Goal: Information Seeking & Learning: Learn about a topic

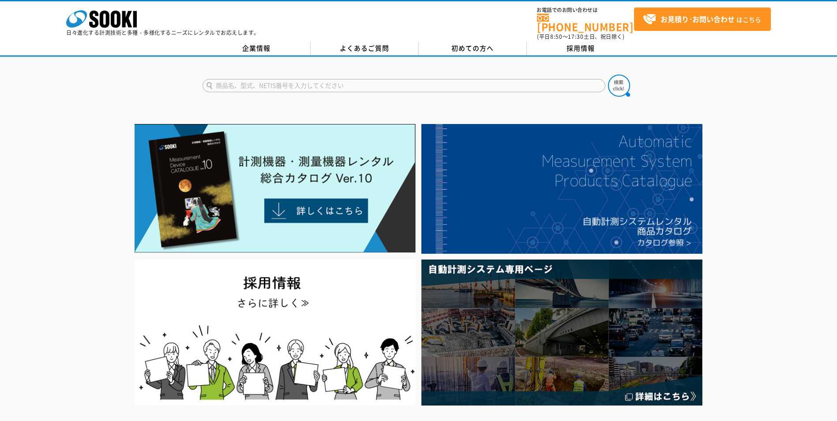
click at [231, 79] on input "text" at bounding box center [404, 85] width 403 height 13
type input "SOK-G100"
click at [608, 75] on button at bounding box center [619, 86] width 22 height 22
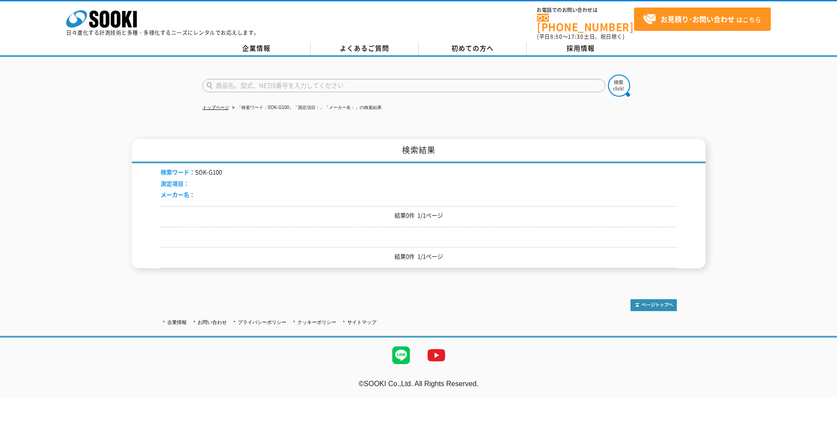
click at [280, 81] on input "text" at bounding box center [404, 85] width 403 height 13
type input "K"
type input "回転灯"
click at [626, 75] on img at bounding box center [619, 86] width 22 height 22
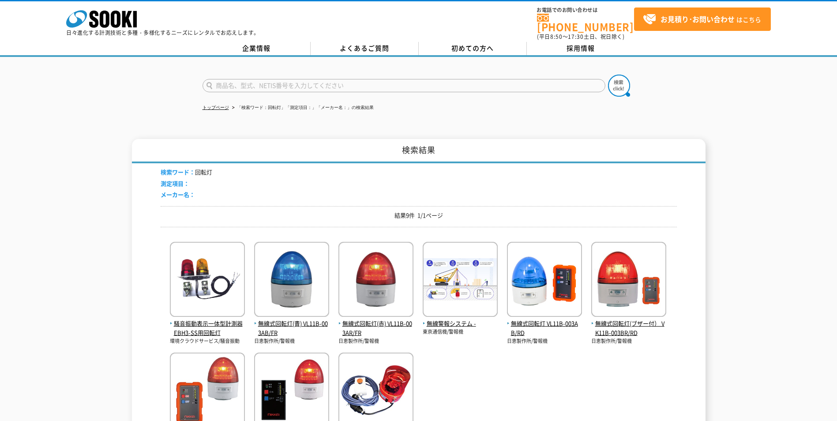
click at [252, 79] on input "text" at bounding box center [404, 85] width 403 height 13
type input "XP-302M"
click at [231, 93] on div "XP-302M" at bounding box center [286, 98] width 167 height 11
click at [614, 81] on img at bounding box center [619, 86] width 22 height 22
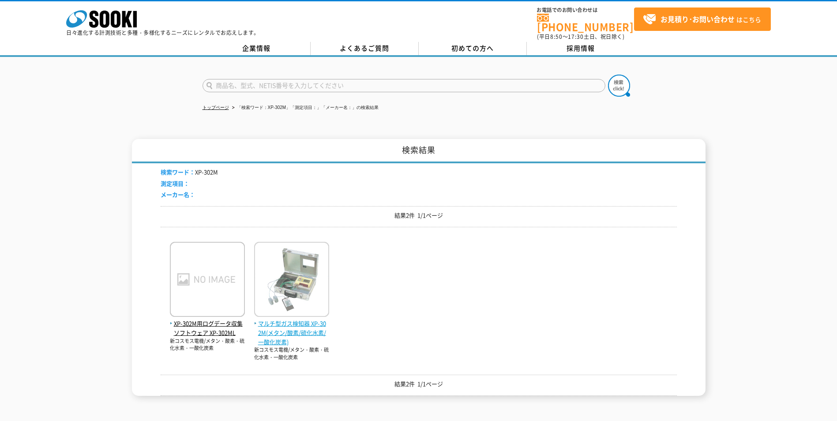
click at [314, 291] on img at bounding box center [291, 280] width 75 height 77
